Goal: Transaction & Acquisition: Purchase product/service

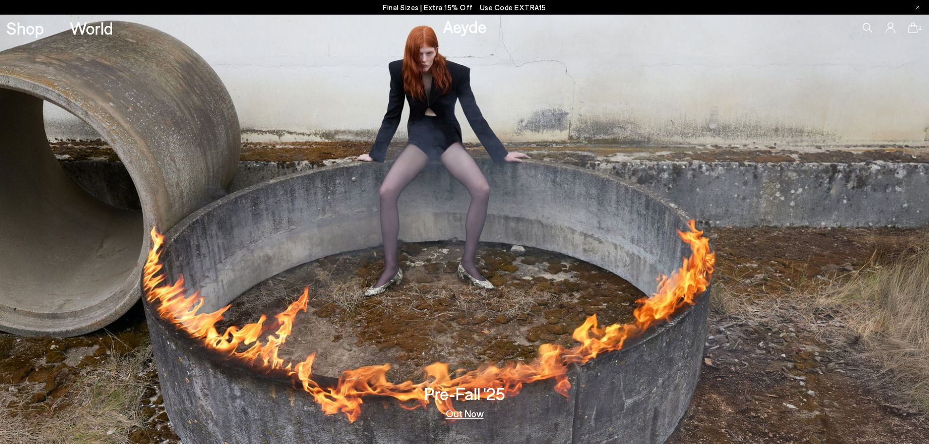
click at [408, 134] on img at bounding box center [464, 230] width 929 height 430
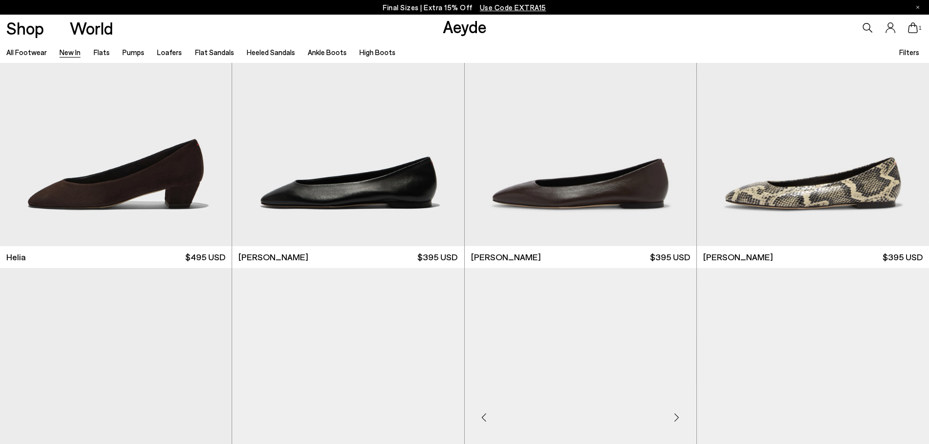
scroll to position [1361, 0]
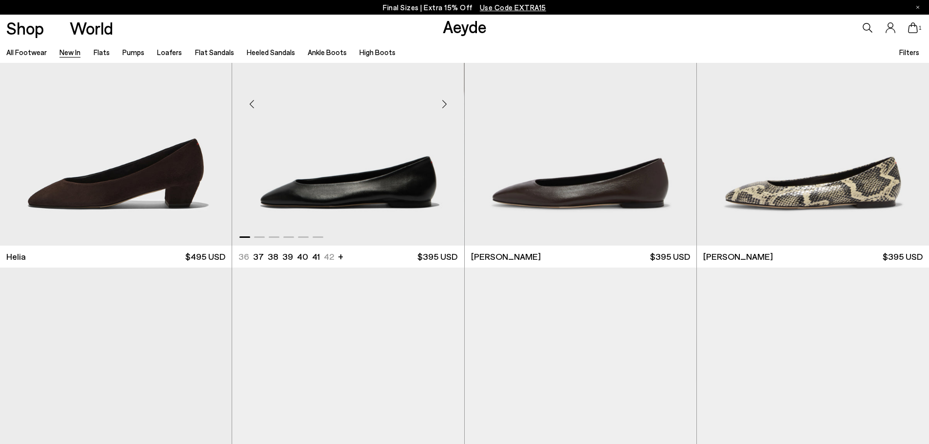
click at [442, 100] on div "Next slide" at bounding box center [444, 104] width 29 height 29
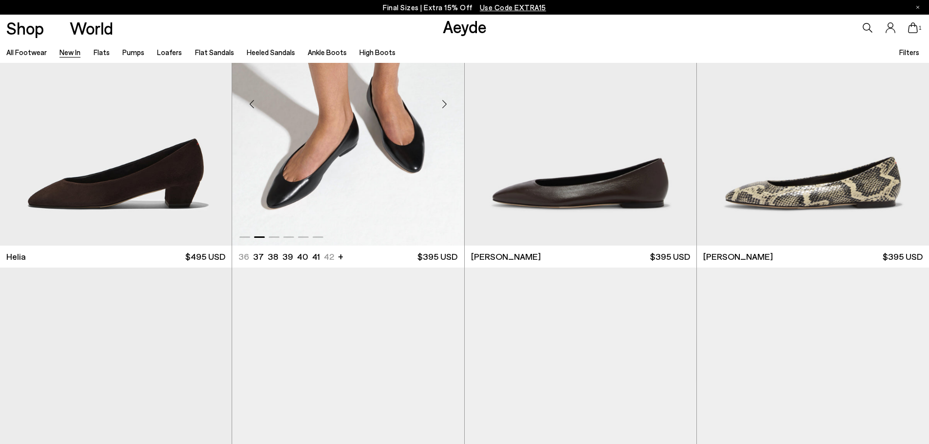
click at [442, 100] on div "Next slide" at bounding box center [444, 104] width 29 height 29
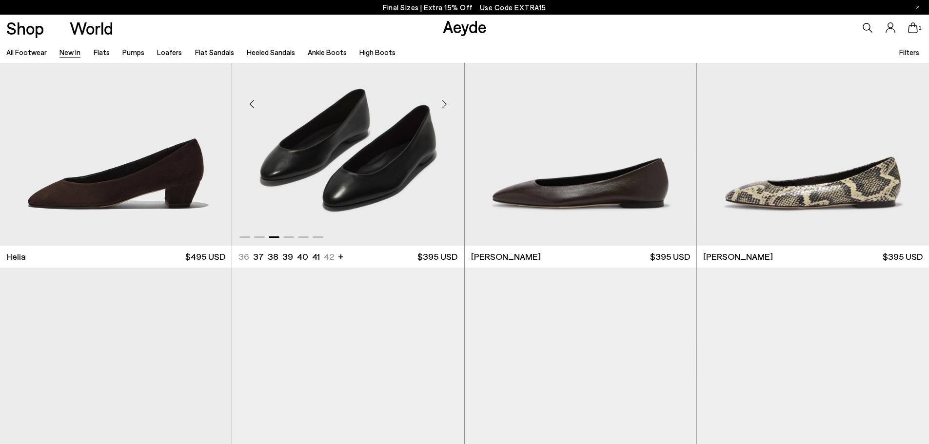
click at [442, 100] on div "Next slide" at bounding box center [444, 104] width 29 height 29
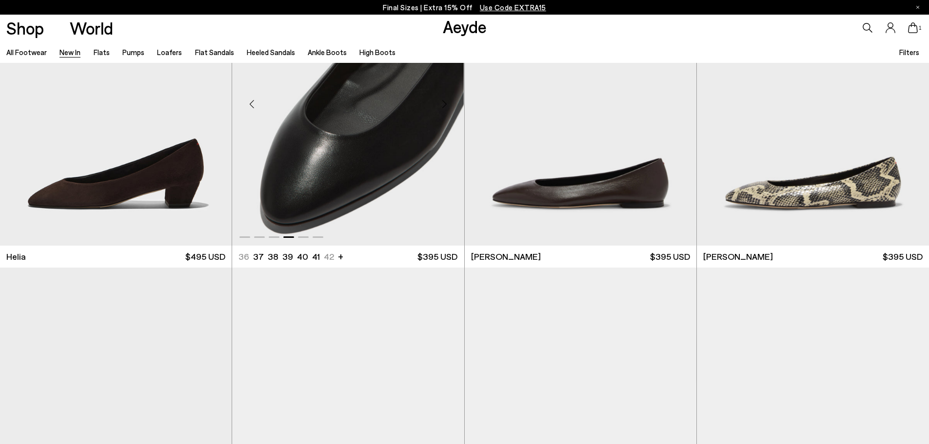
click at [442, 100] on div "Next slide" at bounding box center [444, 104] width 29 height 29
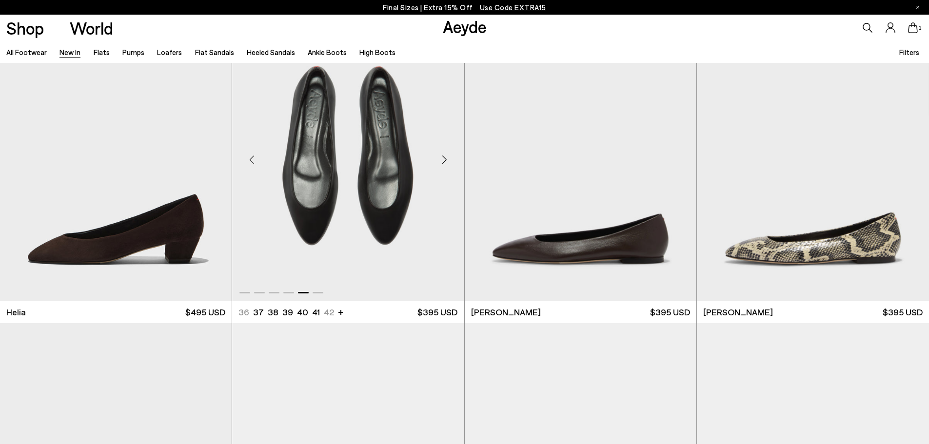
scroll to position [1303, 0]
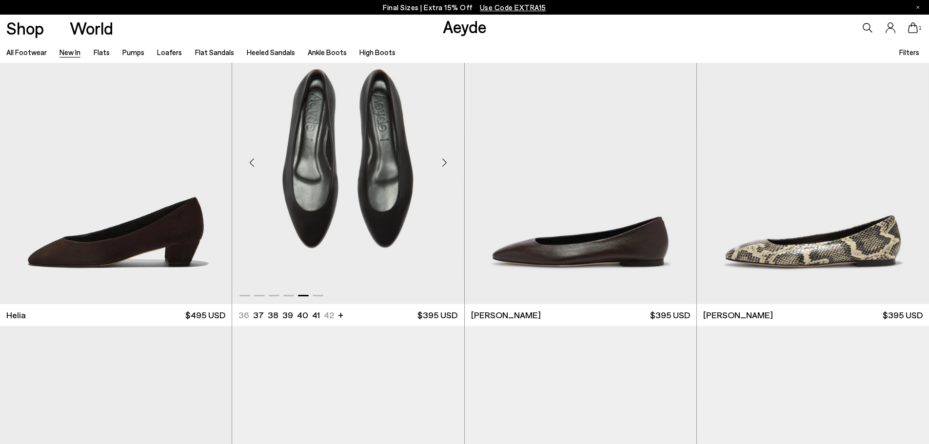
click at [245, 164] on div "Previous slide" at bounding box center [251, 162] width 29 height 29
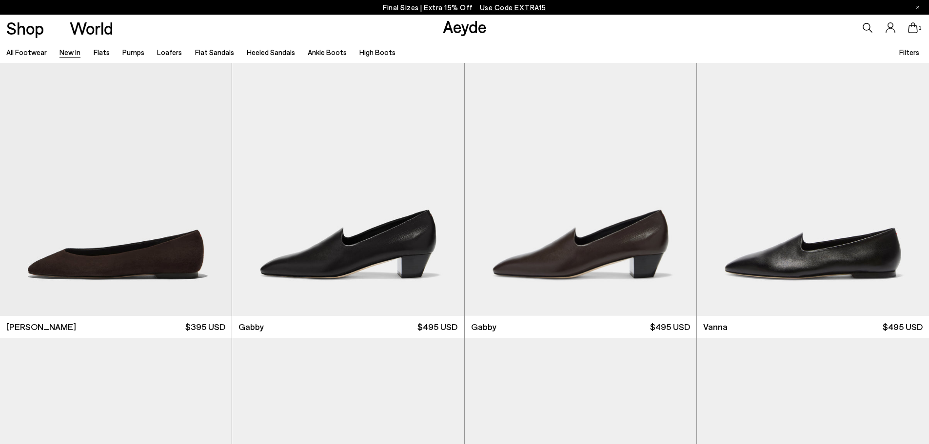
scroll to position [1633, 0]
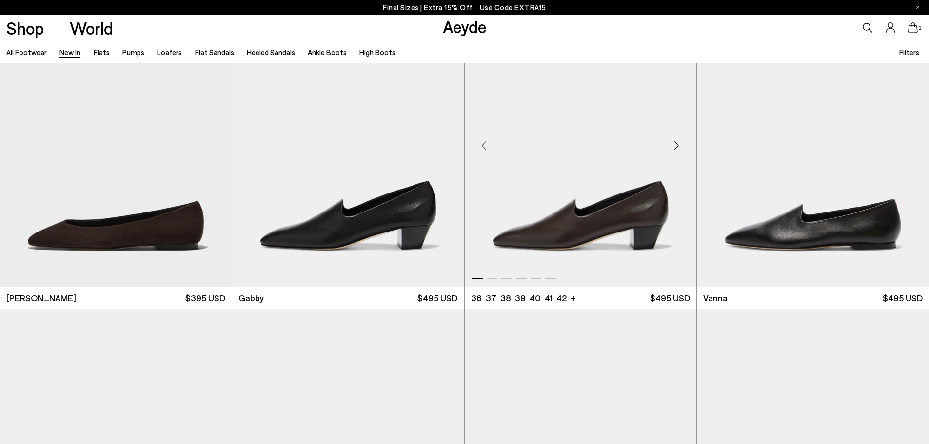
click at [677, 138] on div "Next slide" at bounding box center [676, 145] width 29 height 29
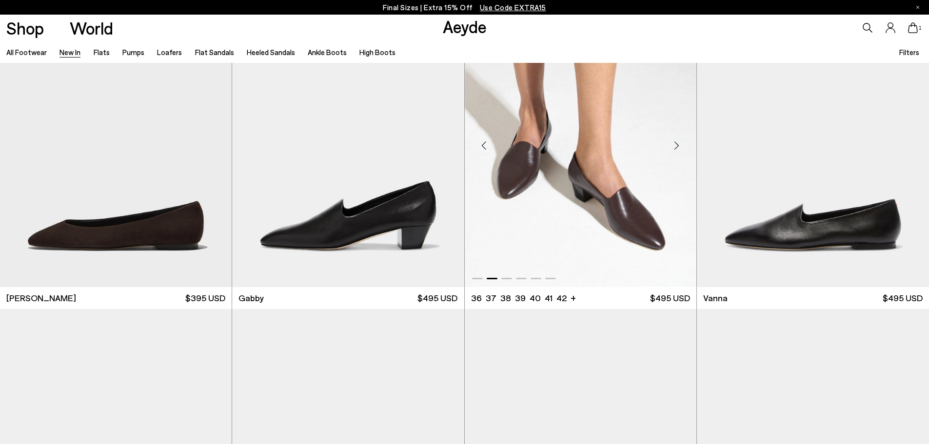
click at [677, 138] on div "Next slide" at bounding box center [676, 145] width 29 height 29
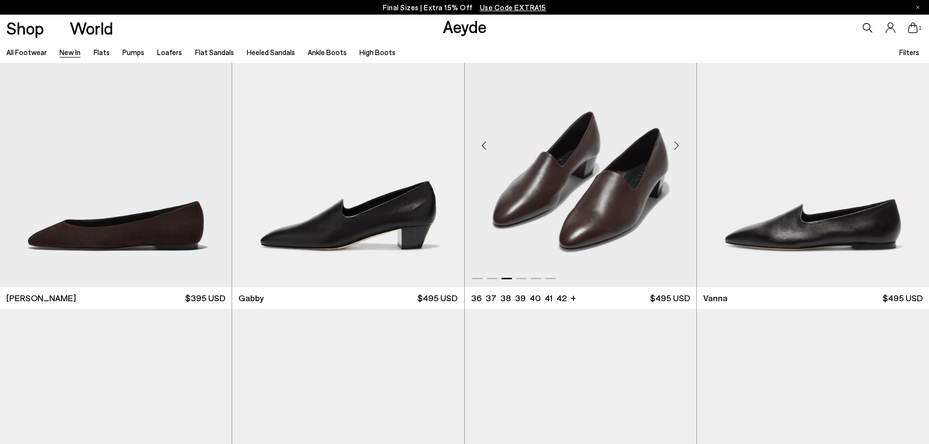
click at [677, 138] on div "Next slide" at bounding box center [676, 145] width 29 height 29
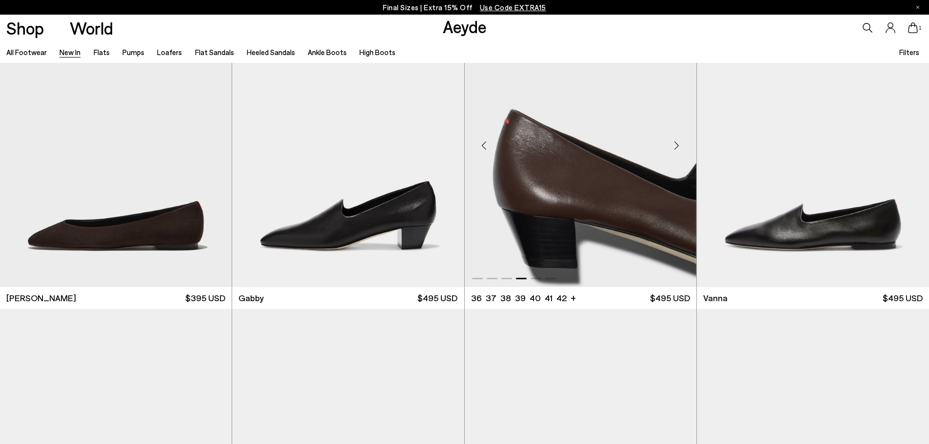
click at [677, 138] on div "Next slide" at bounding box center [676, 145] width 29 height 29
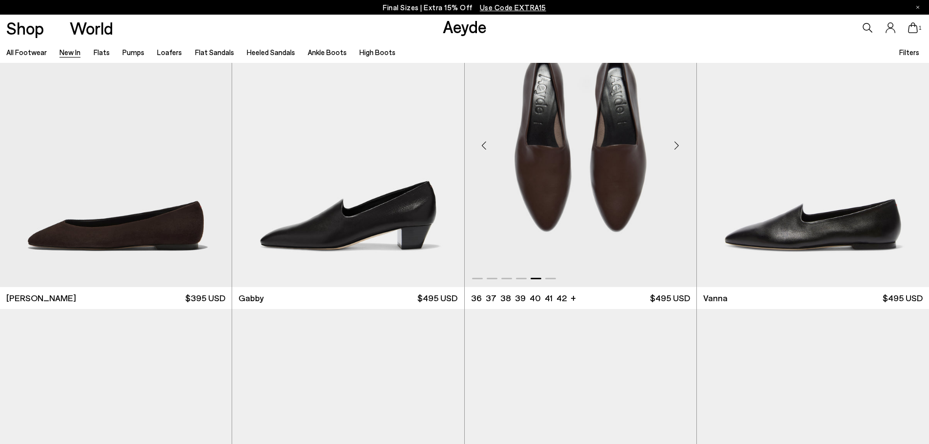
click at [677, 138] on div "Next slide" at bounding box center [676, 145] width 29 height 29
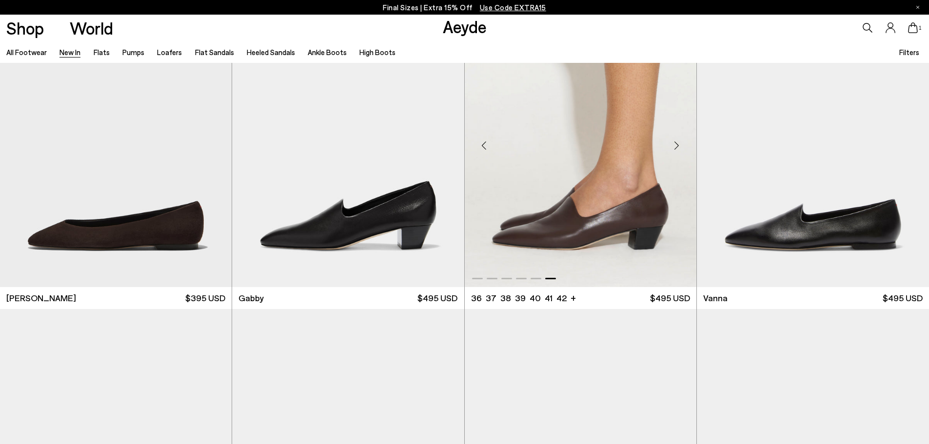
click at [677, 138] on div "Next slide" at bounding box center [676, 145] width 29 height 29
